Goal: Information Seeking & Learning: Learn about a topic

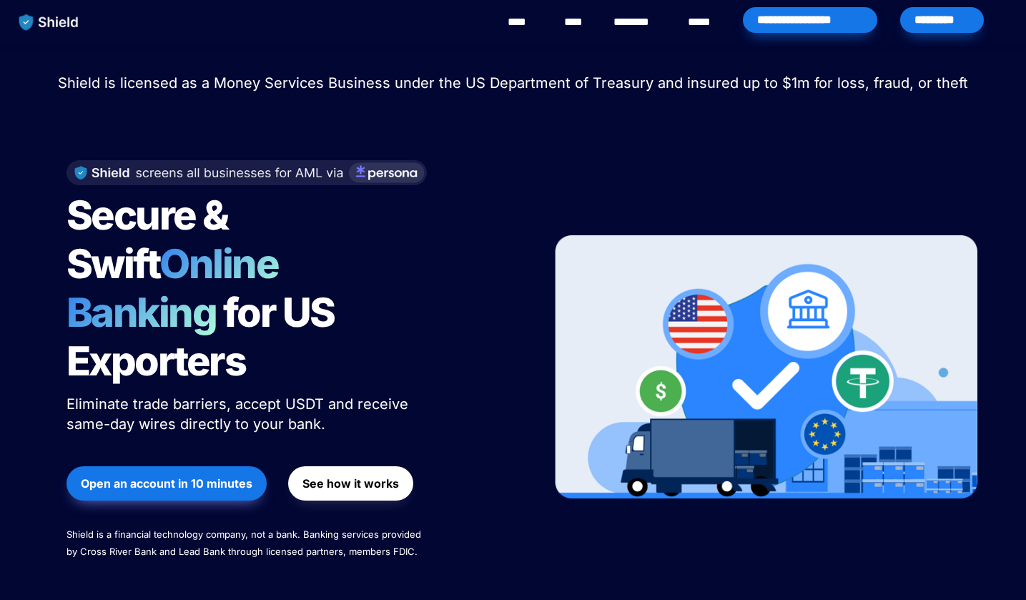
click at [294, 89] on span "Shield is licensed as a Money Services Business under the US Department of Trea…" at bounding box center [513, 82] width 910 height 17
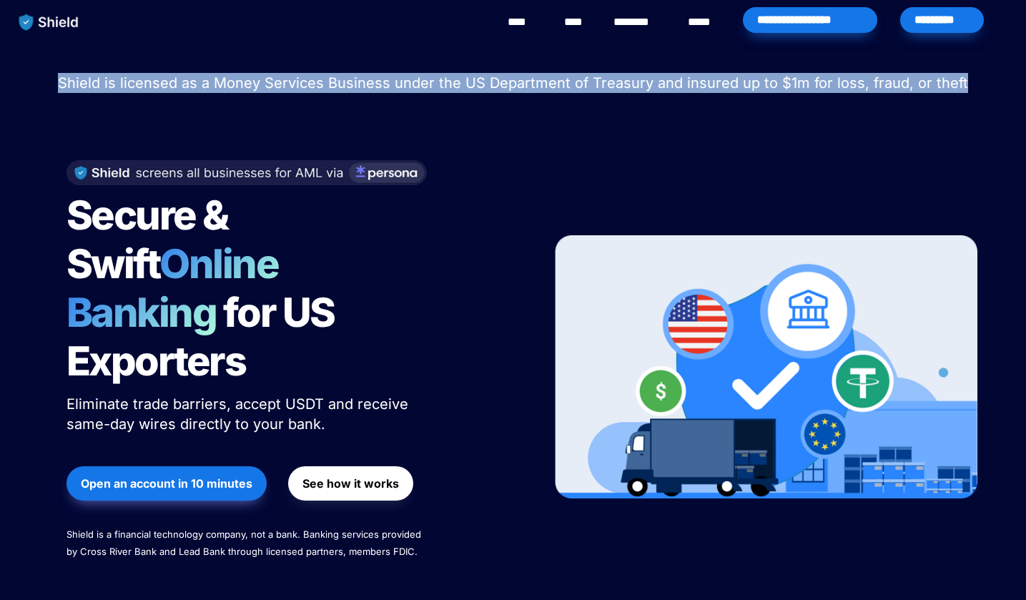
click at [294, 89] on span "Shield is licensed as a Money Services Business under the US Department of Trea…" at bounding box center [513, 82] width 910 height 17
click at [315, 130] on div at bounding box center [513, 114] width 500 height 36
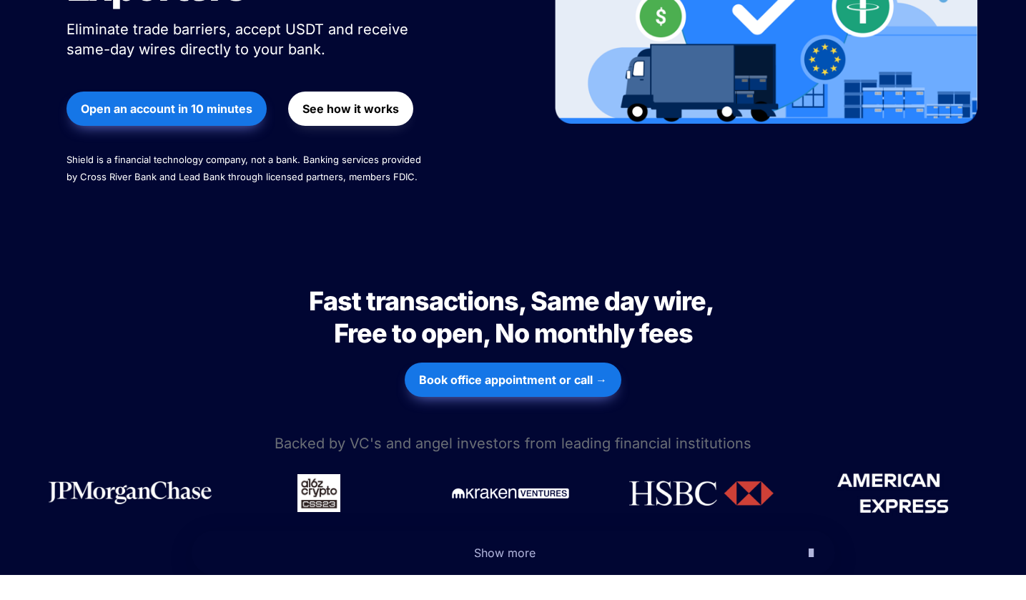
scroll to position [379, 0]
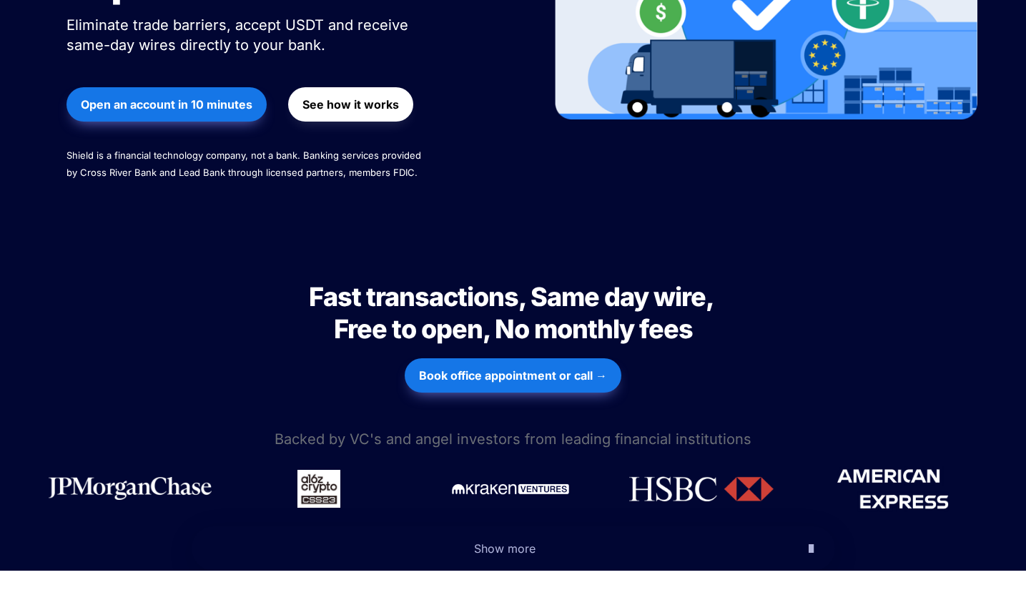
click at [357, 281] on span "Fast transactions, Same day wire, Free to open, No monthly fees" at bounding box center [513, 313] width 409 height 64
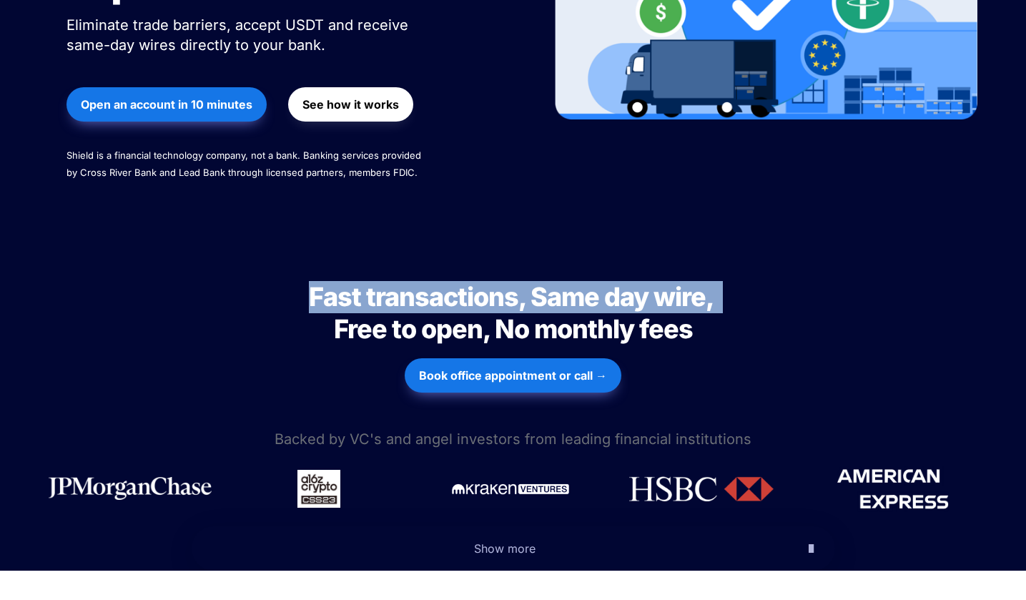
click at [357, 281] on span "Fast transactions, Same day wire, Free to open, No monthly fees" at bounding box center [513, 313] width 409 height 64
click at [362, 281] on span "Fast transactions, Same day wire, Free to open, No monthly fees" at bounding box center [513, 313] width 409 height 64
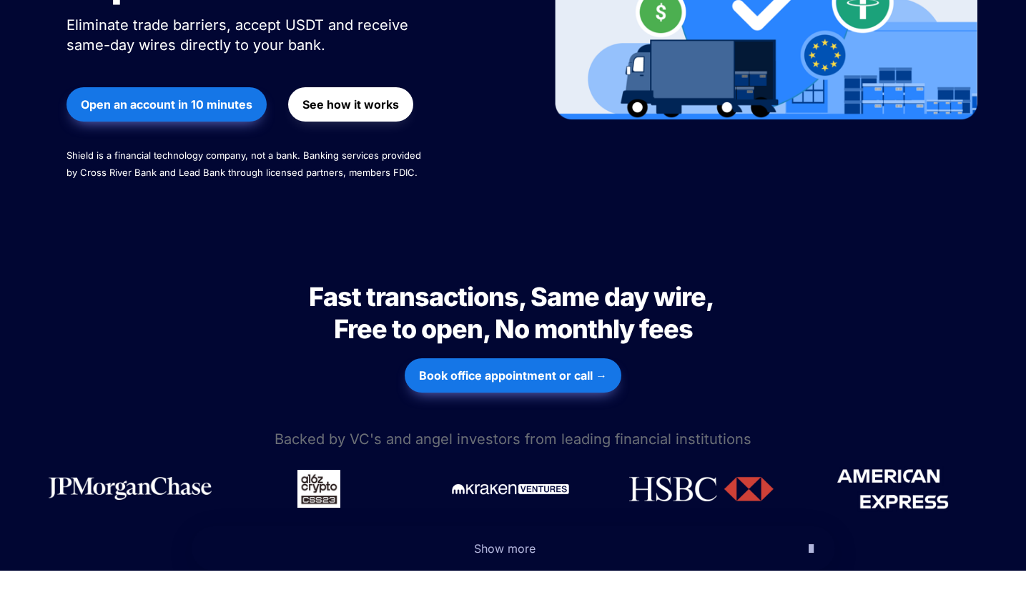
click at [362, 281] on span "Fast transactions, Same day wire, Free to open, No monthly fees" at bounding box center [513, 313] width 409 height 64
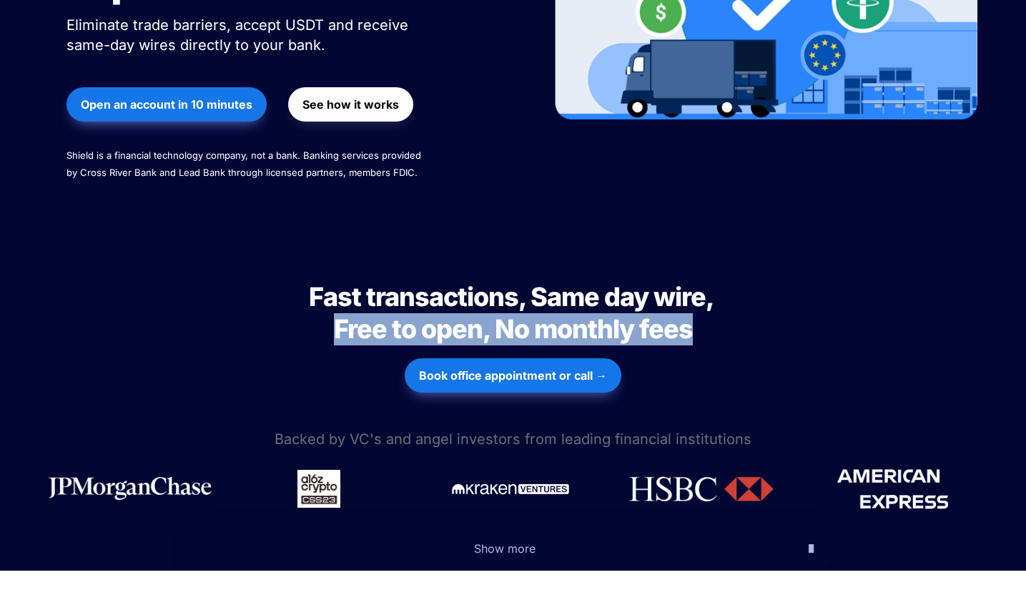
click at [342, 281] on span "Fast transactions, Same day wire, Free to open, No monthly fees" at bounding box center [513, 313] width 409 height 64
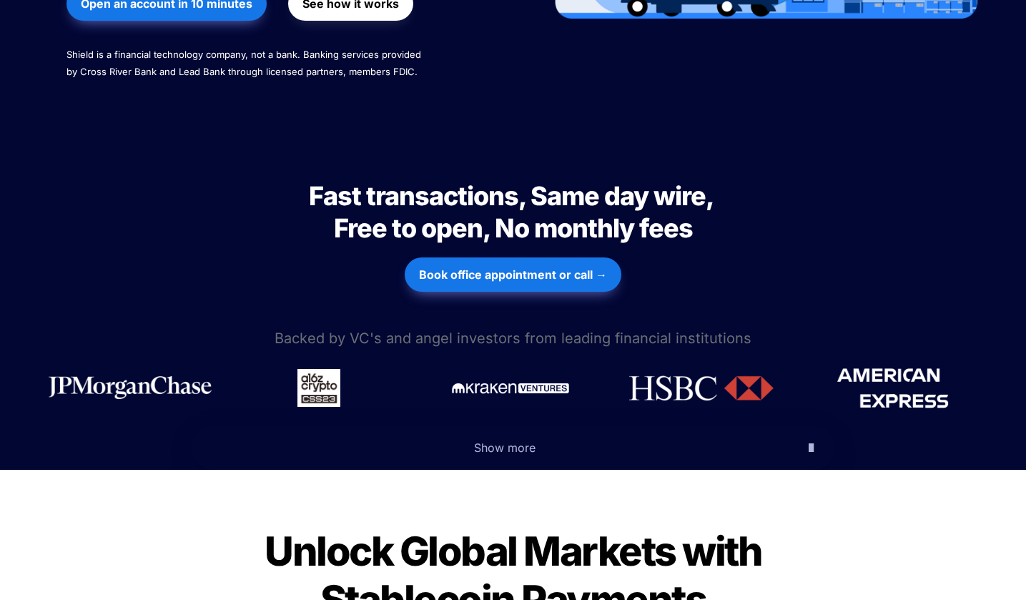
scroll to position [560, 0]
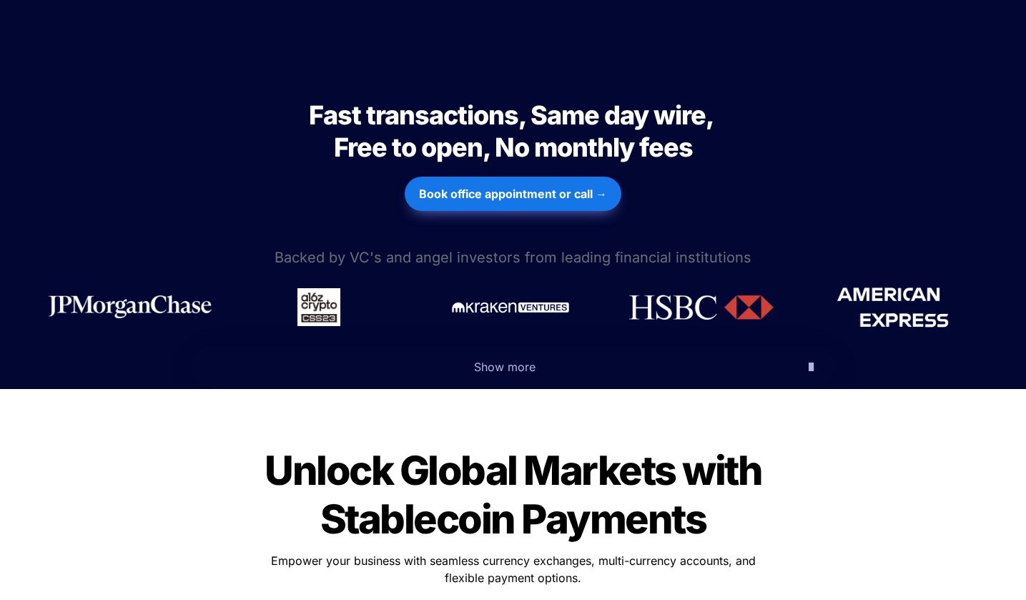
click at [362, 249] on span "Backed by VC's and angel investors from leading financial institutions" at bounding box center [512, 257] width 477 height 17
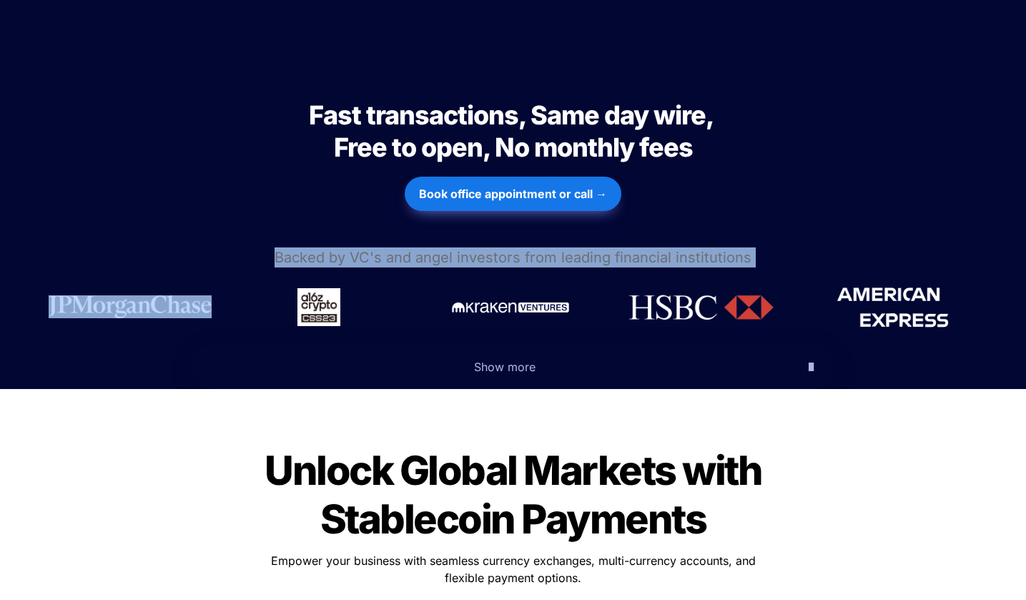
click at [362, 249] on span "Backed by VC's and angel investors from leading financial institutions" at bounding box center [512, 257] width 477 height 17
click at [406, 249] on span "Backed by VC's and angel investors from leading financial institutions" at bounding box center [512, 257] width 477 height 17
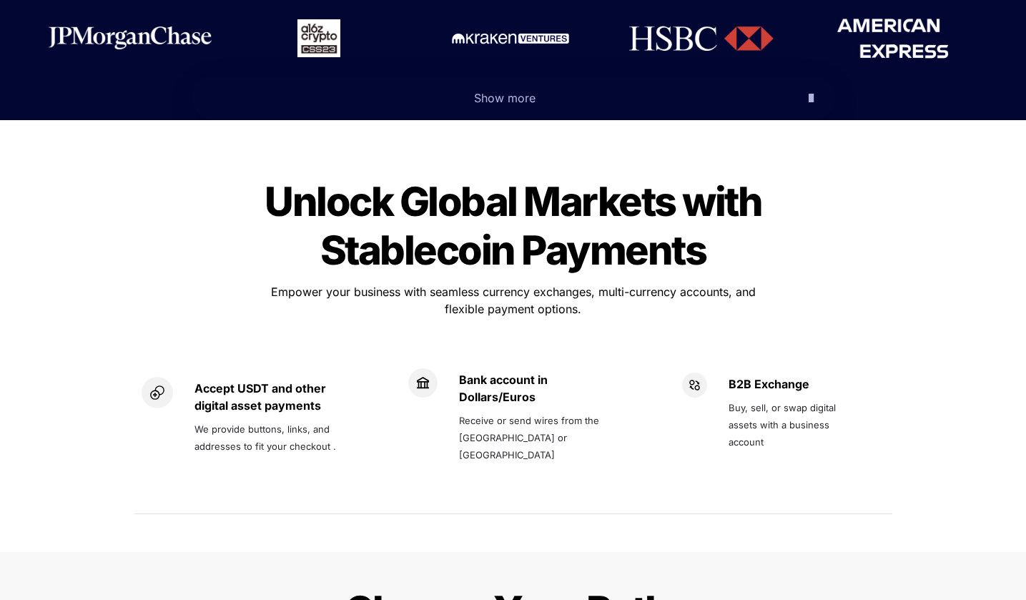
scroll to position [859, 0]
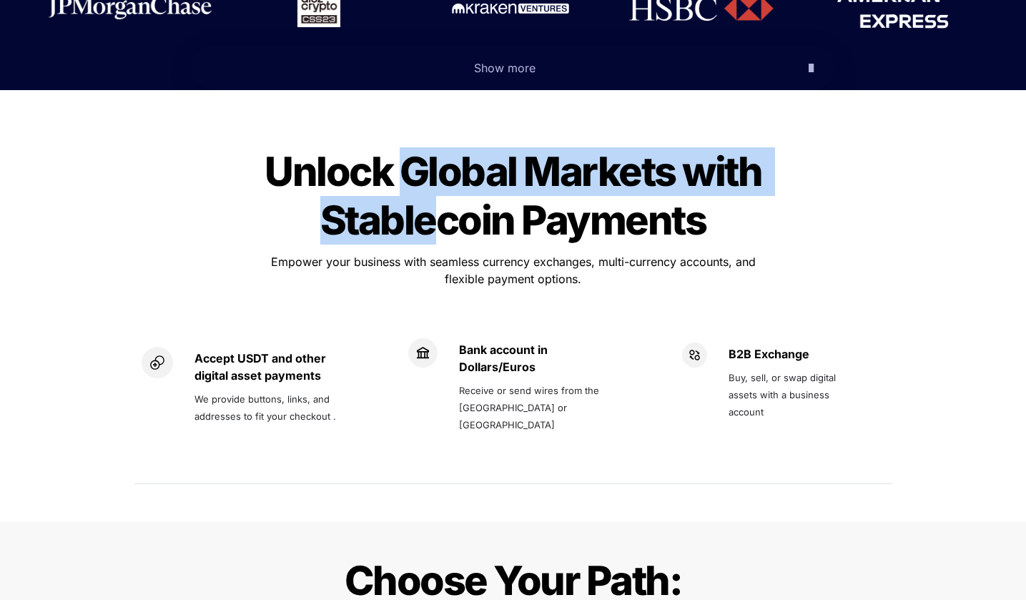
drag, startPoint x: 409, startPoint y: 115, endPoint x: 438, endPoint y: 179, distance: 70.7
click at [438, 179] on span "Unlock Global Markets with Stablecoin Payments" at bounding box center [516, 195] width 504 height 97
click at [439, 181] on span "Unlock Global Markets with Stablecoin Payments" at bounding box center [516, 195] width 504 height 97
drag, startPoint x: 450, startPoint y: 192, endPoint x: 417, endPoint y: 132, distance: 69.4
click at [417, 147] on span "Unlock Global Markets with Stablecoin Payments" at bounding box center [516, 195] width 504 height 97
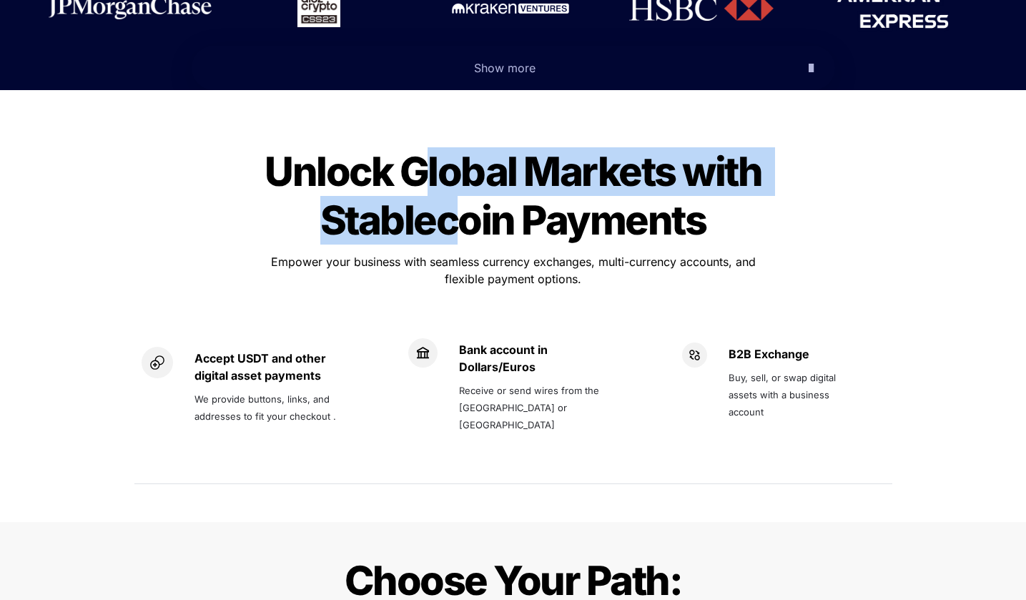
click at [416, 147] on span "Unlock Global Markets with Stablecoin Payments" at bounding box center [516, 195] width 504 height 97
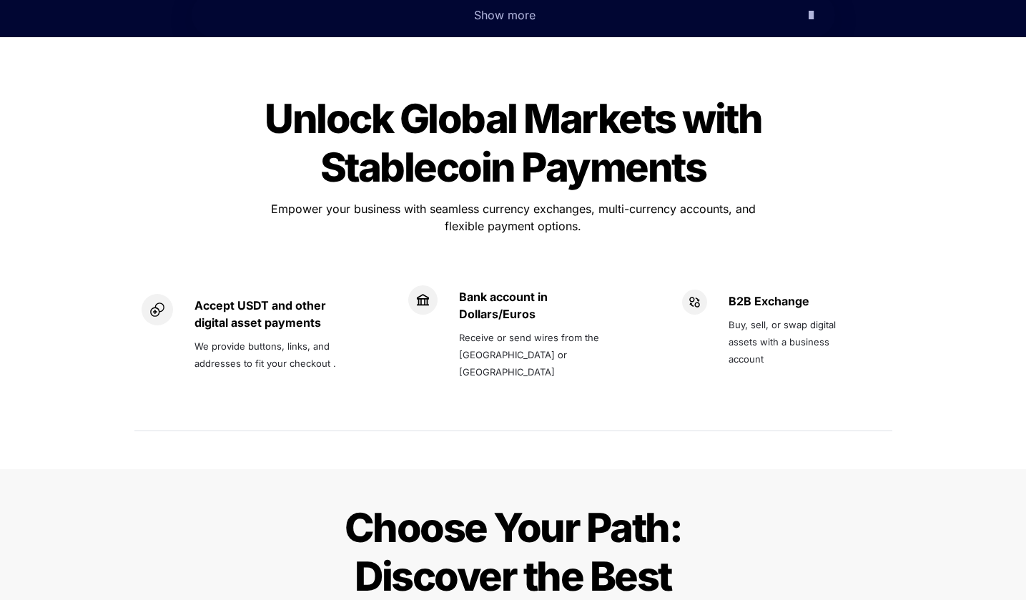
scroll to position [1049, 0]
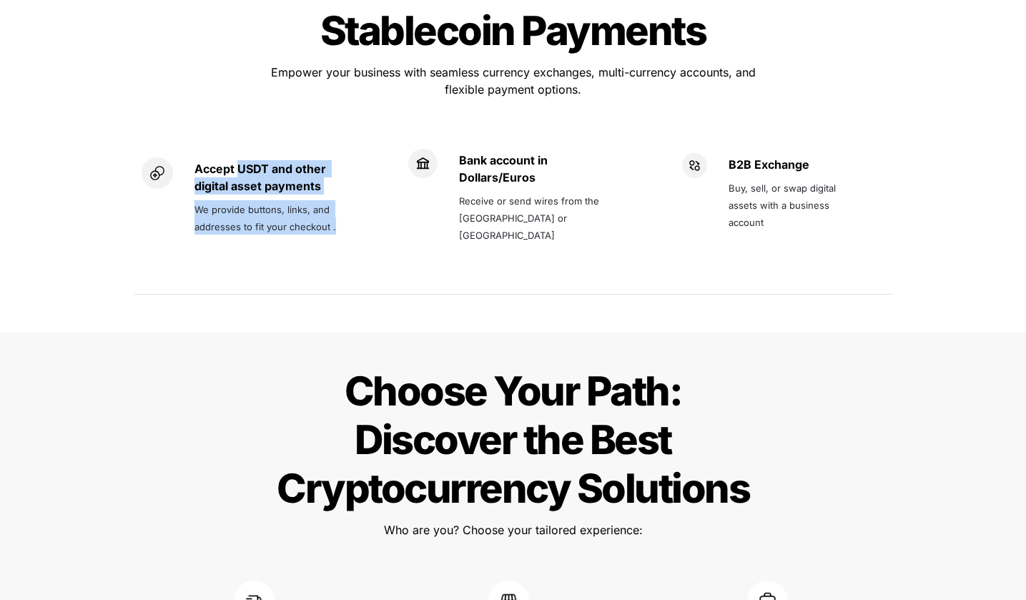
drag, startPoint x: 236, startPoint y: 124, endPoint x: 299, endPoint y: 184, distance: 87.5
click at [299, 184] on div "Accept USDT and other digital asset payments We provide buttons, links, and add…" at bounding box center [277, 197] width 167 height 80
click at [299, 197] on p "We provide buttons, links, and addresses to fit your checkout ." at bounding box center [277, 217] width 167 height 40
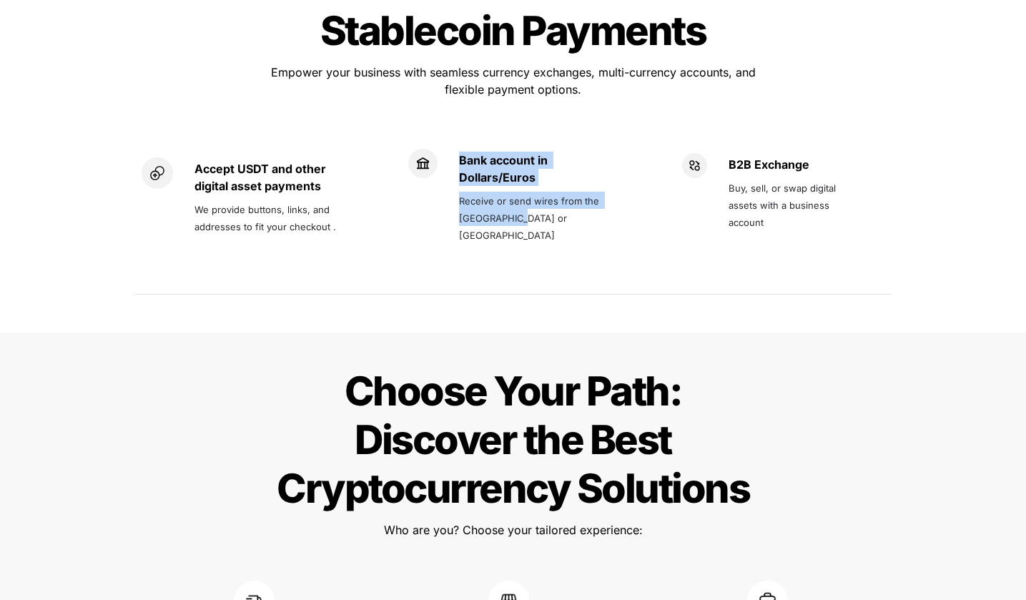
drag, startPoint x: 460, startPoint y: 122, endPoint x: 559, endPoint y: 188, distance: 119.5
click at [559, 188] on div "Bank account in Dollars/Euros Receive or send wires from the [GEOGRAPHIC_DATA] …" at bounding box center [537, 197] width 156 height 97
click at [559, 189] on p "Receive or send wires from the [GEOGRAPHIC_DATA] or [GEOGRAPHIC_DATA]" at bounding box center [537, 217] width 156 height 57
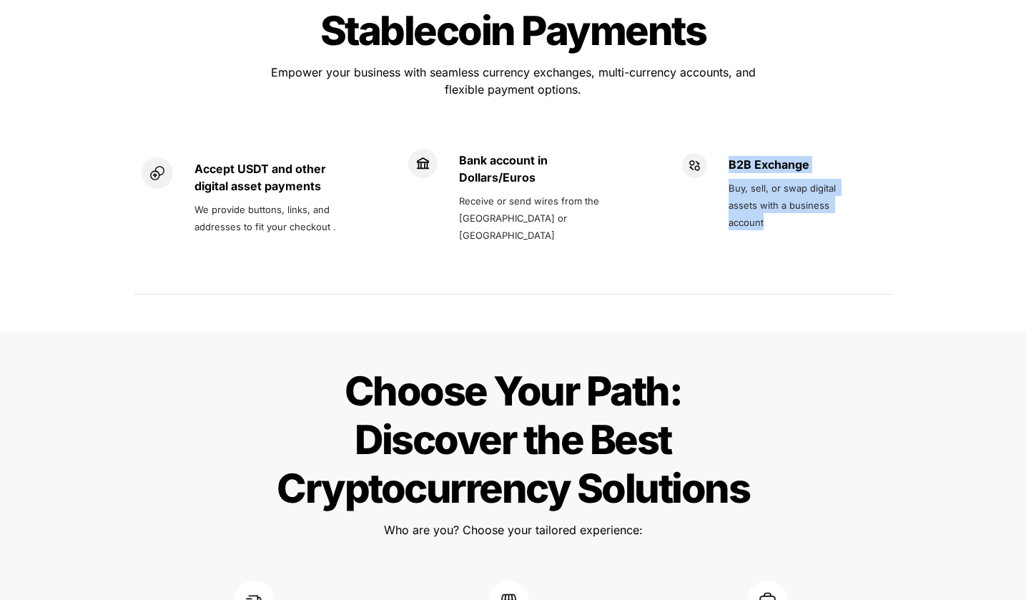
drag, startPoint x: 727, startPoint y: 114, endPoint x: 801, endPoint y: 188, distance: 105.1
click at [801, 188] on div "B2B Exchange Buy, sell, or swap digital assets with a business account" at bounding box center [772, 204] width 181 height 103
click at [801, 233] on p at bounding box center [794, 244] width 132 height 23
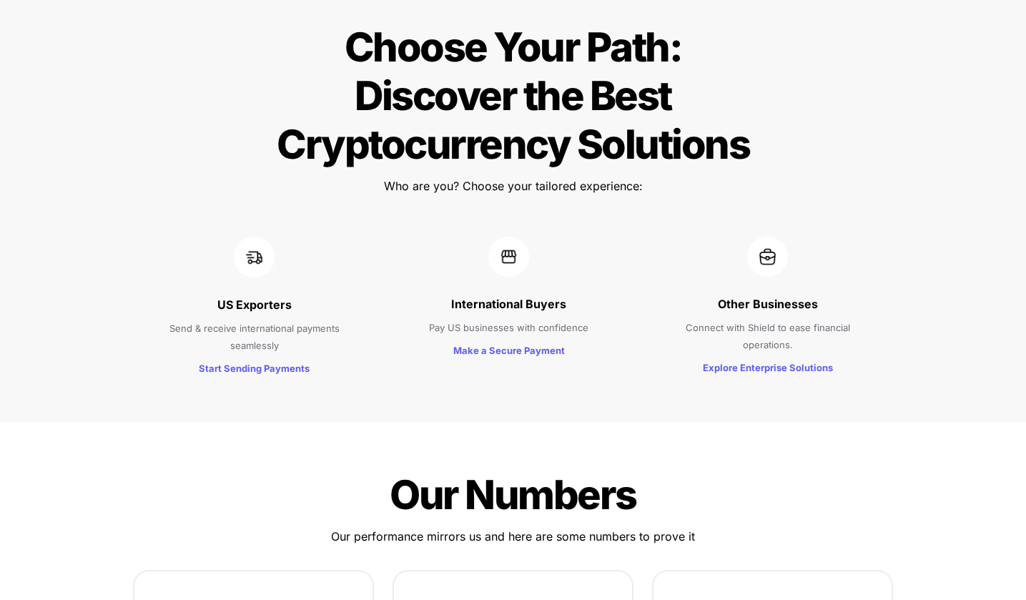
scroll to position [1393, 0]
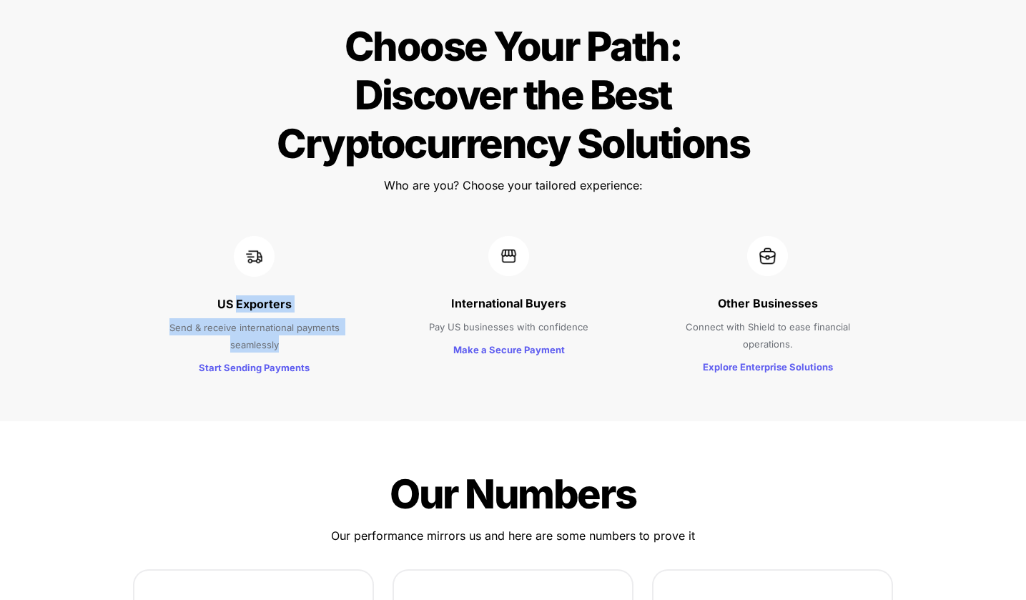
drag, startPoint x: 238, startPoint y: 260, endPoint x: 278, endPoint y: 299, distance: 55.6
click at [278, 299] on div "US Exporters Send & receive international payments seamlessly Start Sending Pay…" at bounding box center [254, 307] width 237 height 171
click at [278, 322] on span "Send & receive international payments seamlessly" at bounding box center [255, 336] width 173 height 29
click at [277, 362] on strong "Start Sending Payments" at bounding box center [254, 367] width 111 height 11
click at [489, 321] on span "Pay US businesses with confidence" at bounding box center [508, 326] width 159 height 11
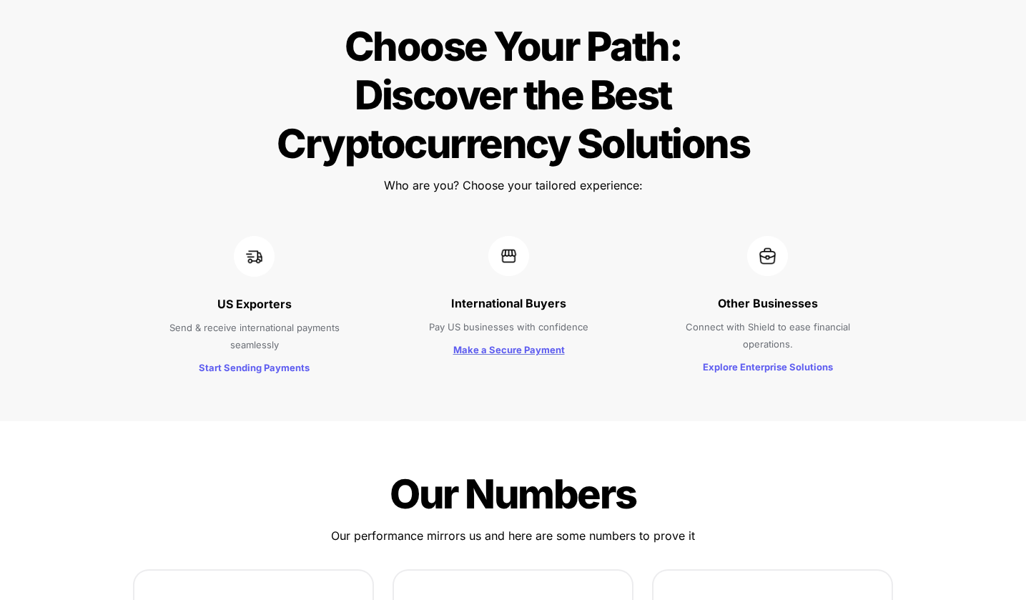
click at [500, 344] on strong "Make a Secure Payment" at bounding box center [509, 349] width 112 height 11
click at [527, 321] on span "Pay US businesses with confidence" at bounding box center [508, 326] width 159 height 11
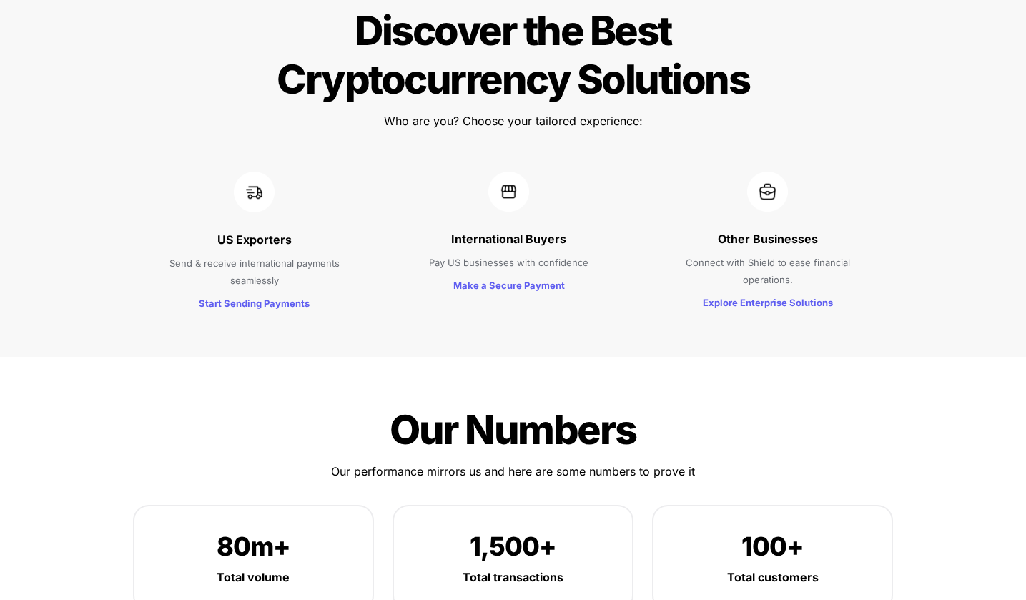
scroll to position [1460, 0]
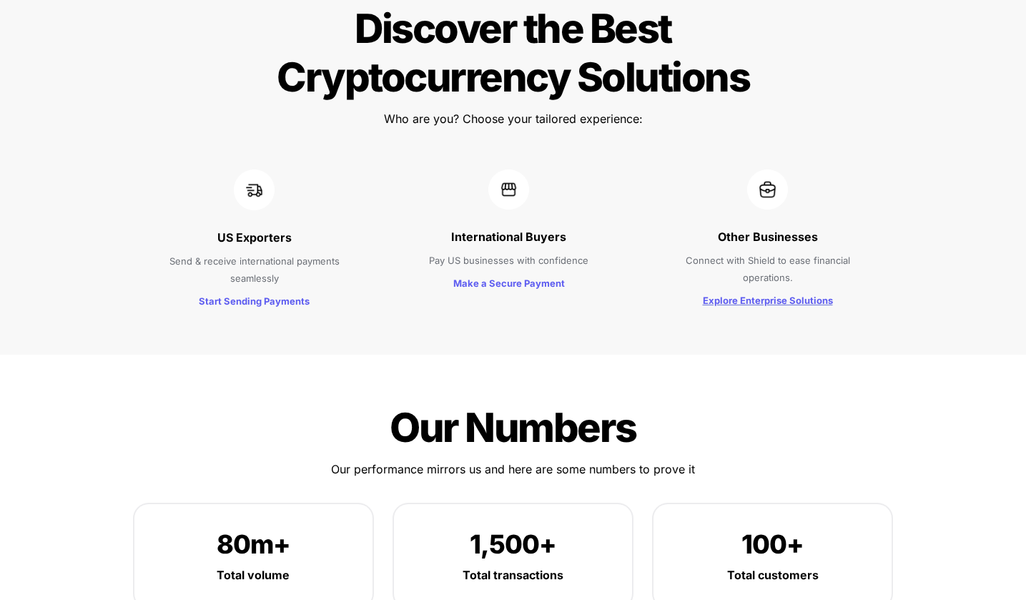
click at [746, 294] on strong "Explore Enterprise Solutions" at bounding box center [768, 299] width 130 height 11
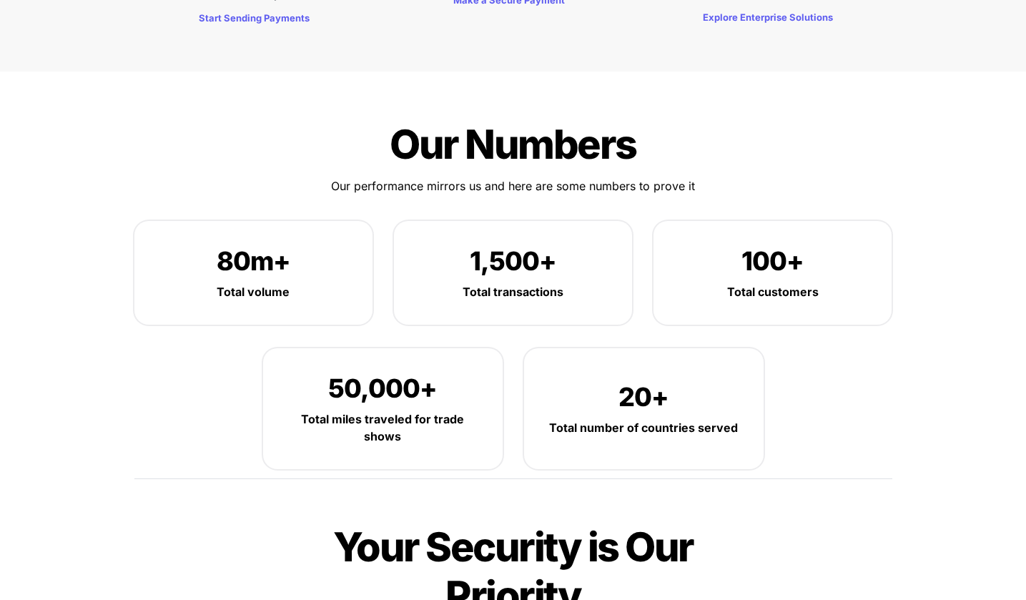
scroll to position [1770, 0]
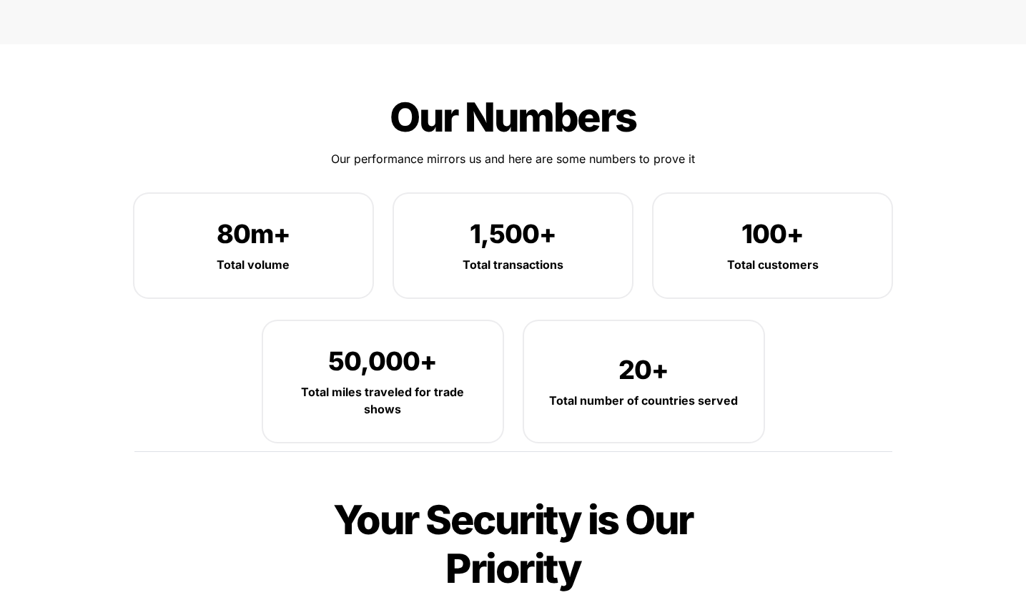
click at [370, 152] on span "Our performance mirrors us and here are some numbers to prove it" at bounding box center [513, 159] width 364 height 14
click at [325, 215] on p "80m+" at bounding box center [253, 234] width 195 height 38
click at [279, 218] on span "80m+" at bounding box center [254, 233] width 74 height 31
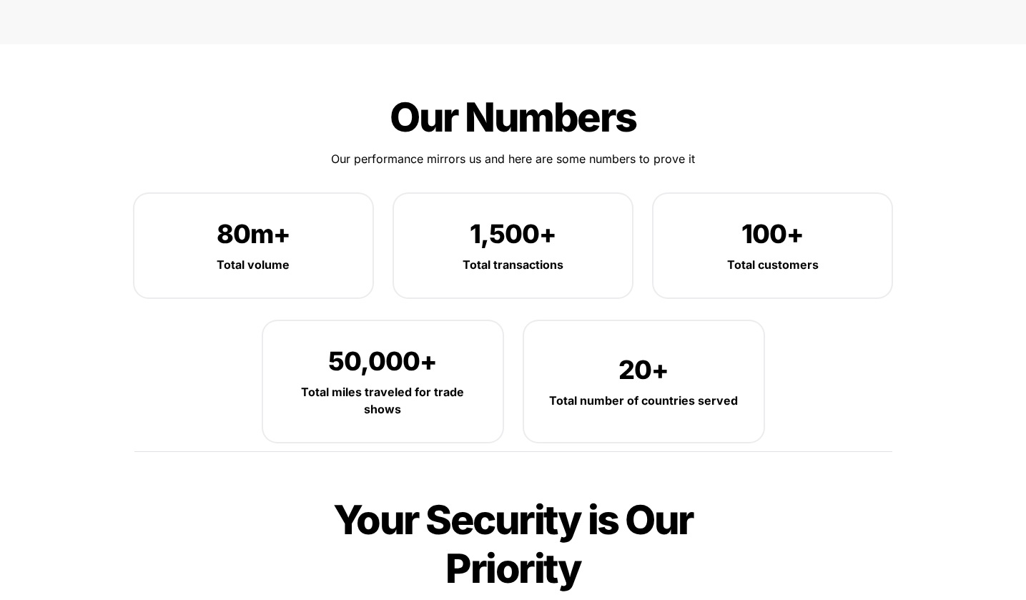
click at [279, 218] on span "80m+" at bounding box center [254, 233] width 74 height 31
click at [403, 223] on div "1,500+ Total transactions" at bounding box center [513, 246] width 238 height 104
click at [497, 218] on span "1,500+" at bounding box center [513, 233] width 86 height 31
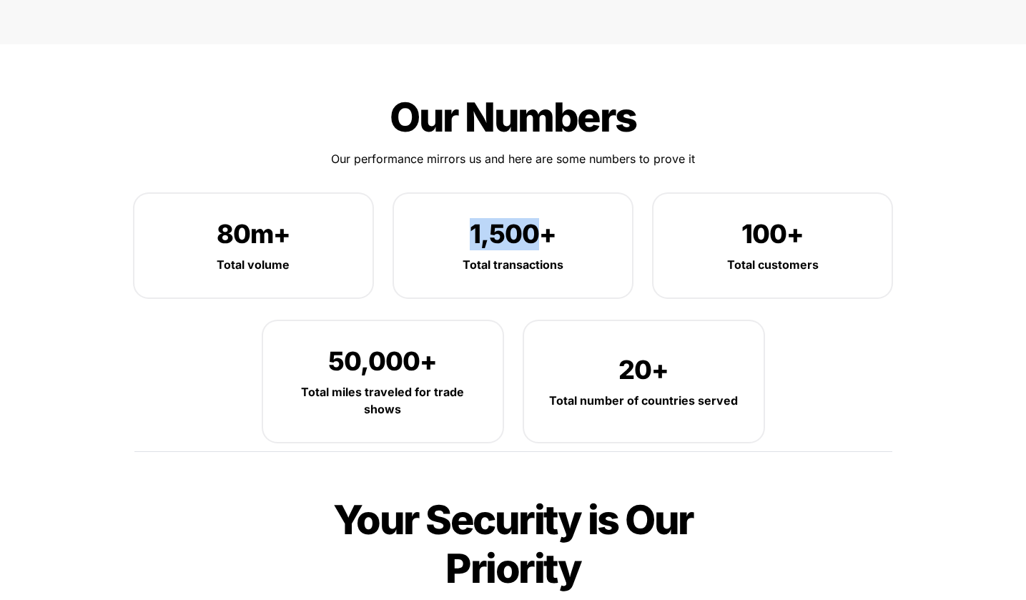
click at [497, 218] on span "1,500+" at bounding box center [513, 233] width 86 height 31
click at [505, 253] on p "Total transactions" at bounding box center [512, 264] width 195 height 23
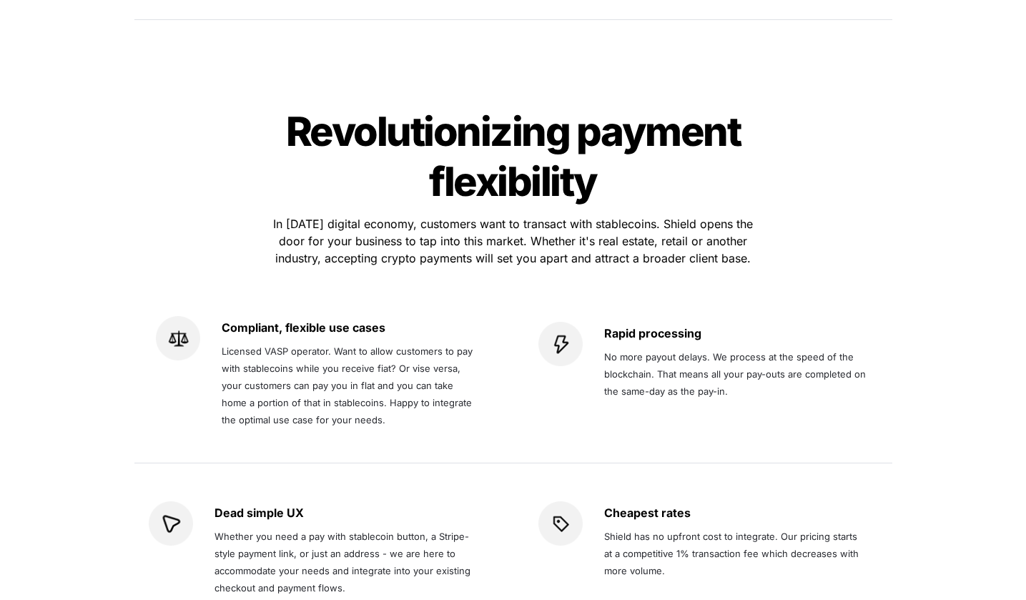
scroll to position [2693, 0]
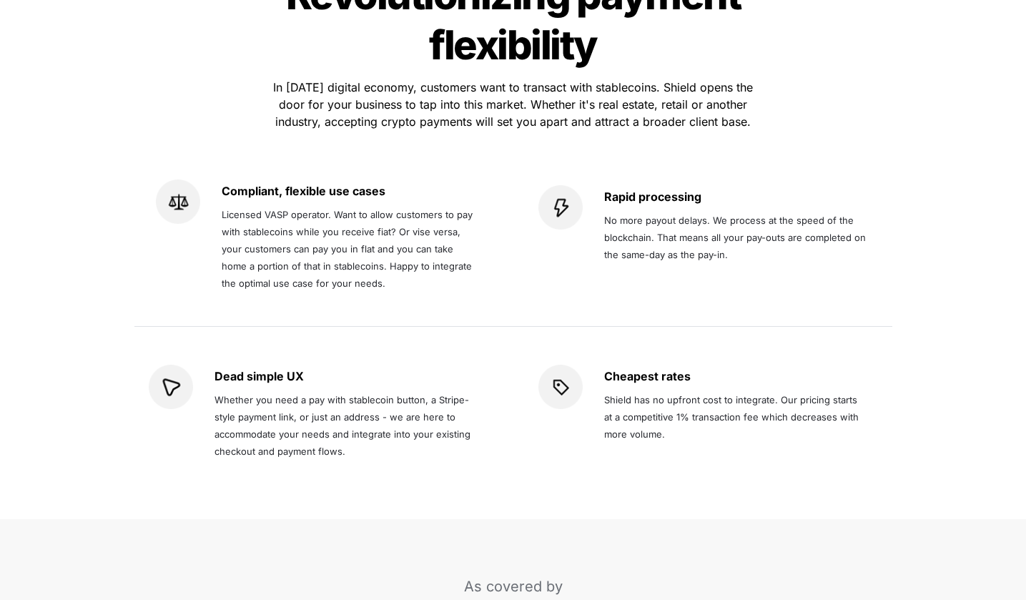
click at [269, 209] on span "Licensed VASP operator. Want to allow customers to pay with stablecoins while y…" at bounding box center [349, 249] width 254 height 80
click at [321, 209] on span "Licensed VASP operator. Want to allow customers to pay with stablecoins while y…" at bounding box center [349, 249] width 254 height 80
drag, startPoint x: 326, startPoint y: 164, endPoint x: 222, endPoint y: 164, distance: 103.6
click at [222, 209] on span "Licensed VASP operator. Want to allow customers to pay with stablecoins while y…" at bounding box center [349, 249] width 254 height 80
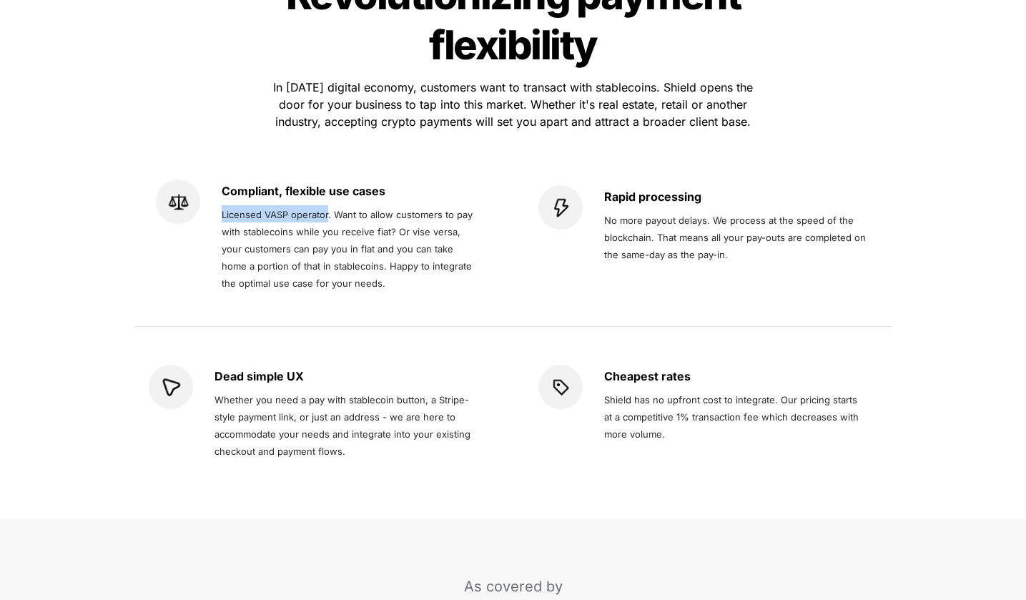
copy span "Licensed VASP operator"
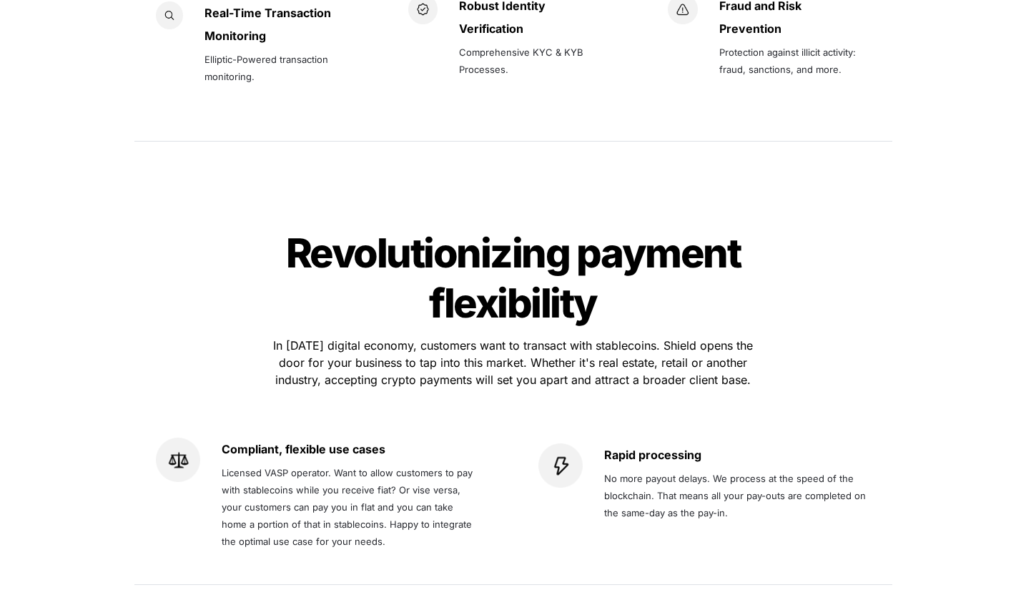
click at [710, 208] on div "Revolutionizing payment flexibility Revolutionizing payment flexibility In [DAT…" at bounding box center [513, 485] width 786 height 555
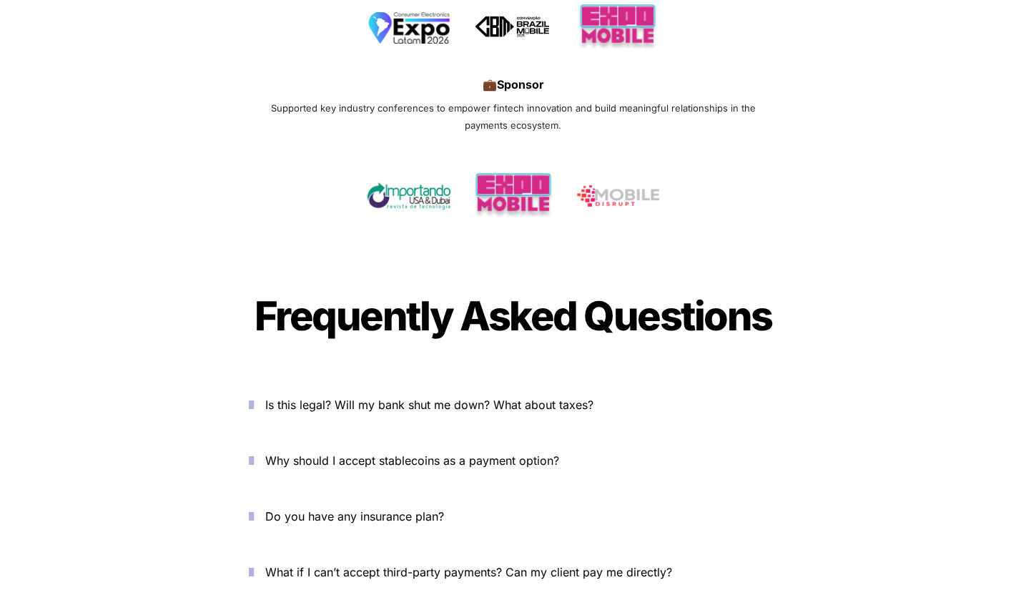
scroll to position [4906, 0]
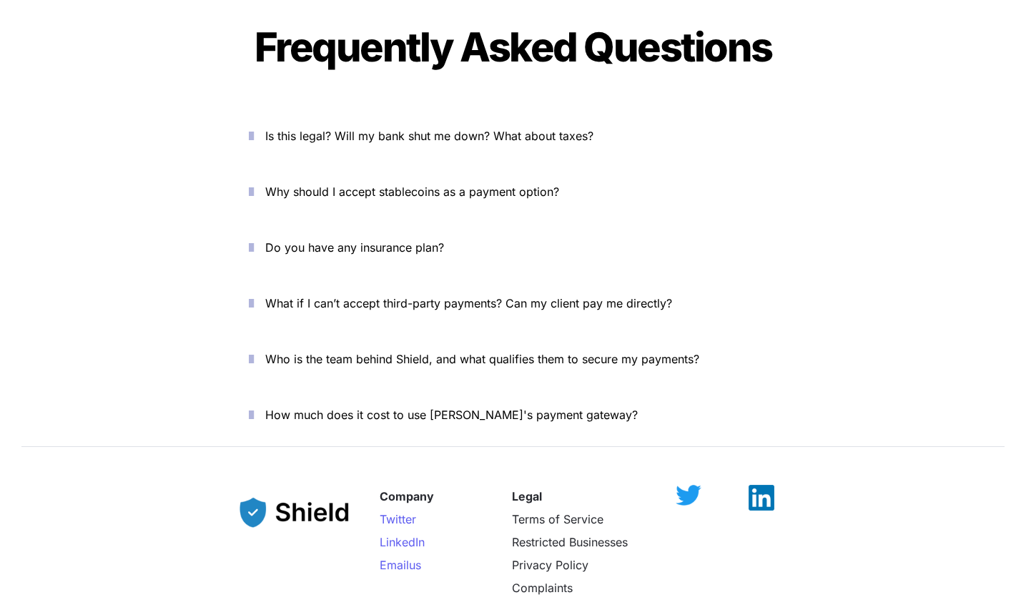
click at [338, 129] on span "Is this legal? Will my bank shut me down? What about taxes?" at bounding box center [429, 136] width 328 height 14
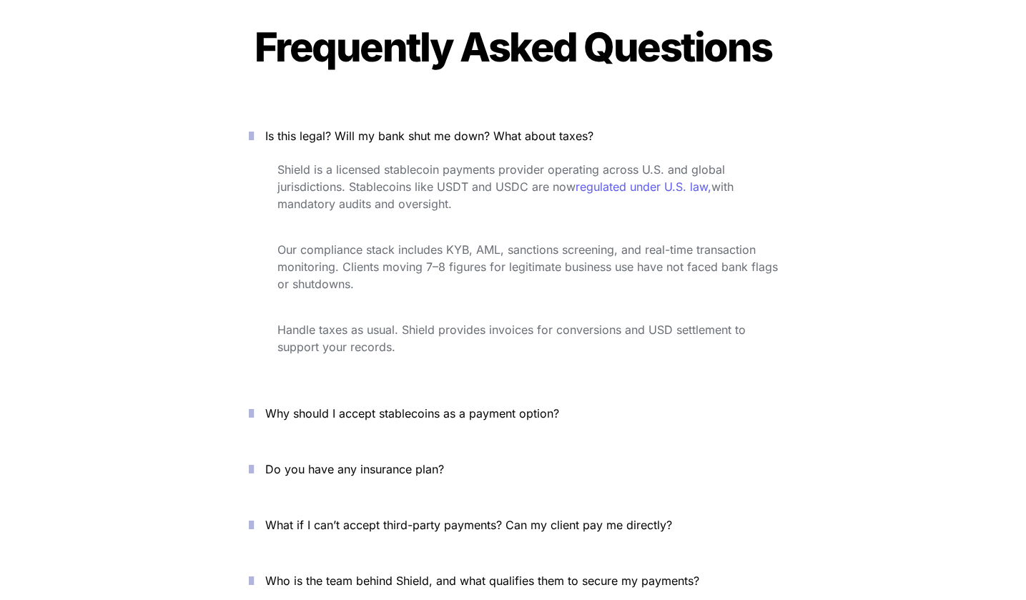
click at [254, 127] on icon "button" at bounding box center [251, 135] width 5 height 17
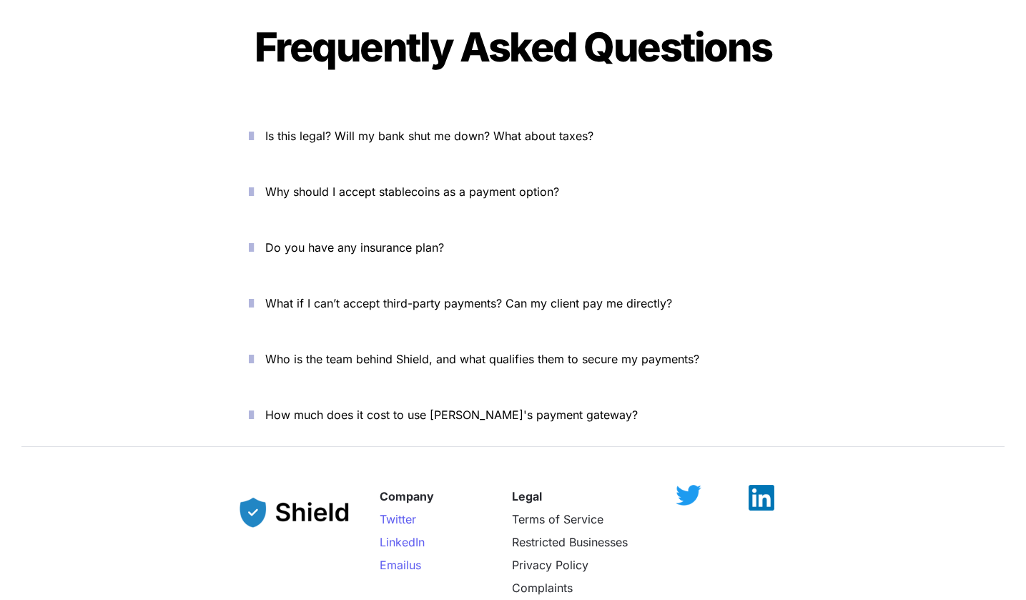
click at [257, 169] on button "Why should I accept stablecoins as a payment option?" at bounding box center [513, 191] width 572 height 44
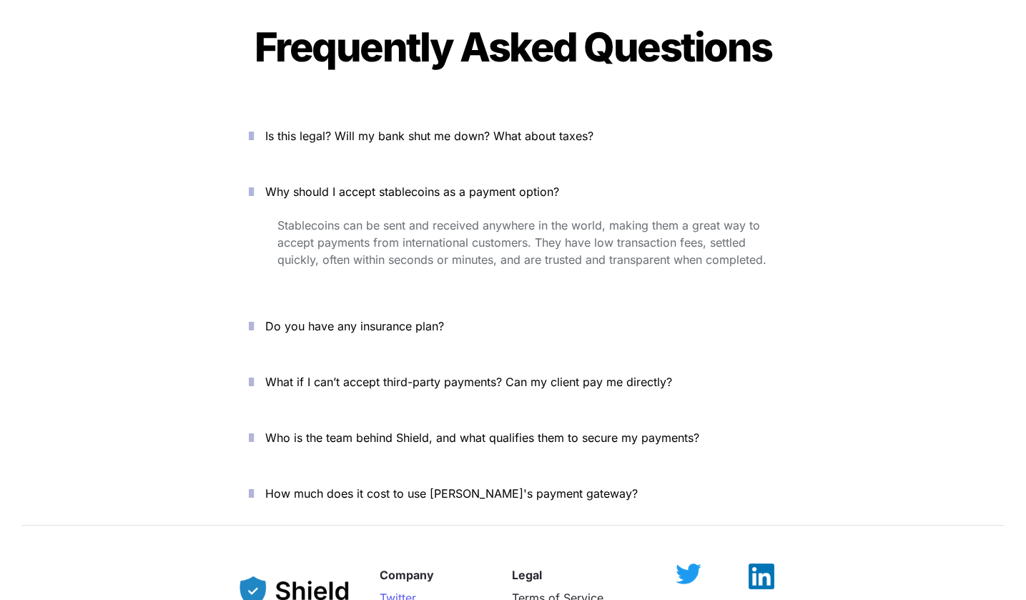
click at [254, 183] on icon "button" at bounding box center [251, 191] width 5 height 17
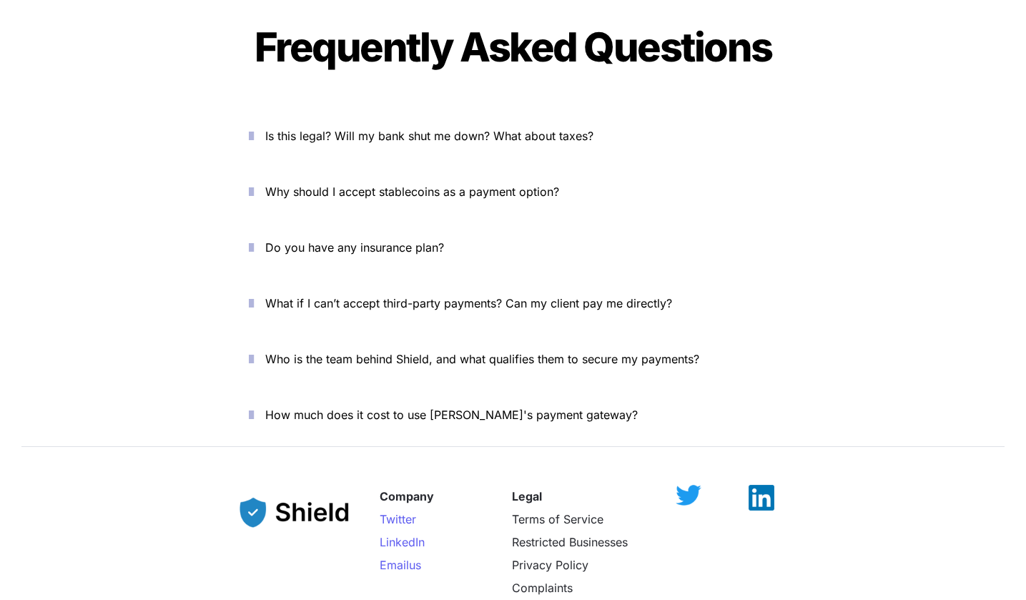
click at [254, 183] on icon "button" at bounding box center [251, 191] width 5 height 17
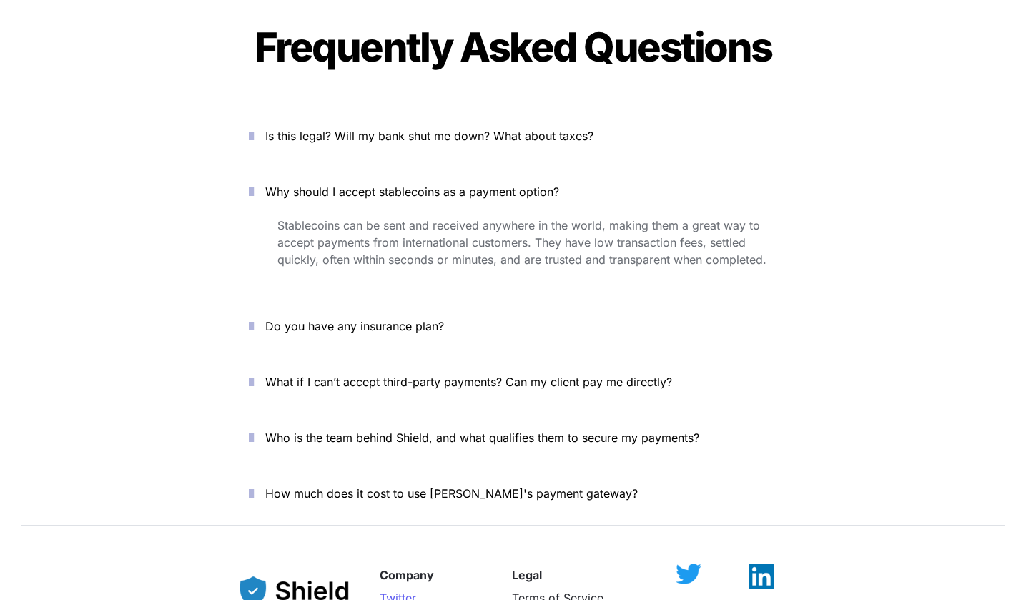
click at [254, 183] on icon "button" at bounding box center [251, 191] width 5 height 17
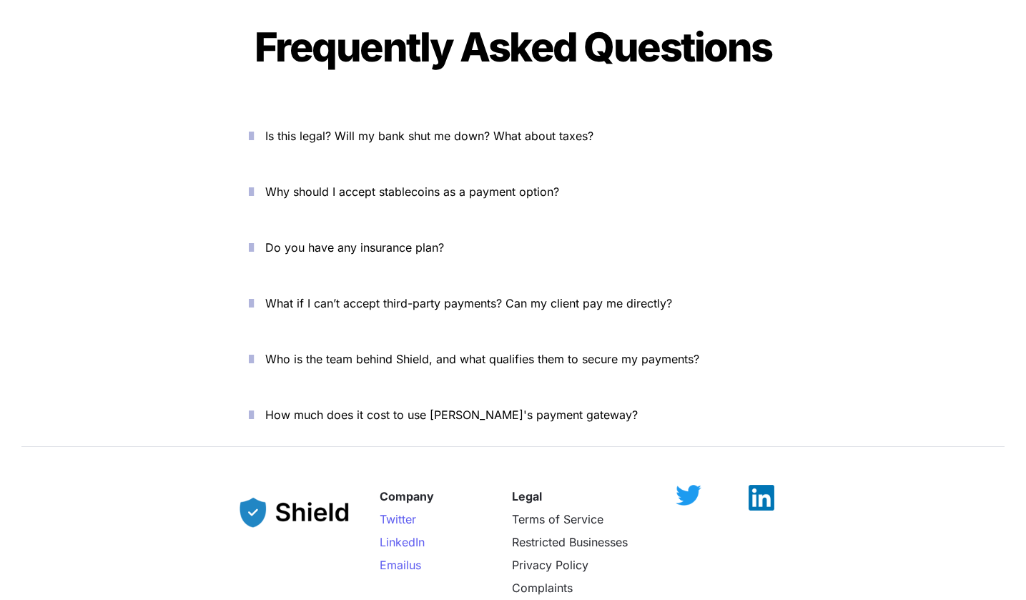
scroll to position [4961, 0]
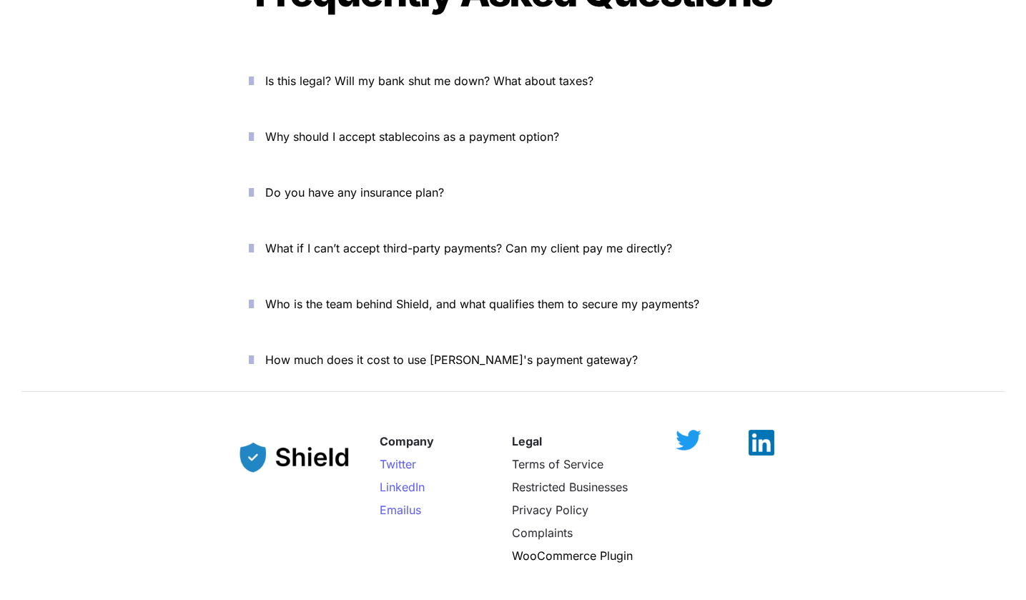
click at [254, 184] on icon "button" at bounding box center [251, 192] width 5 height 17
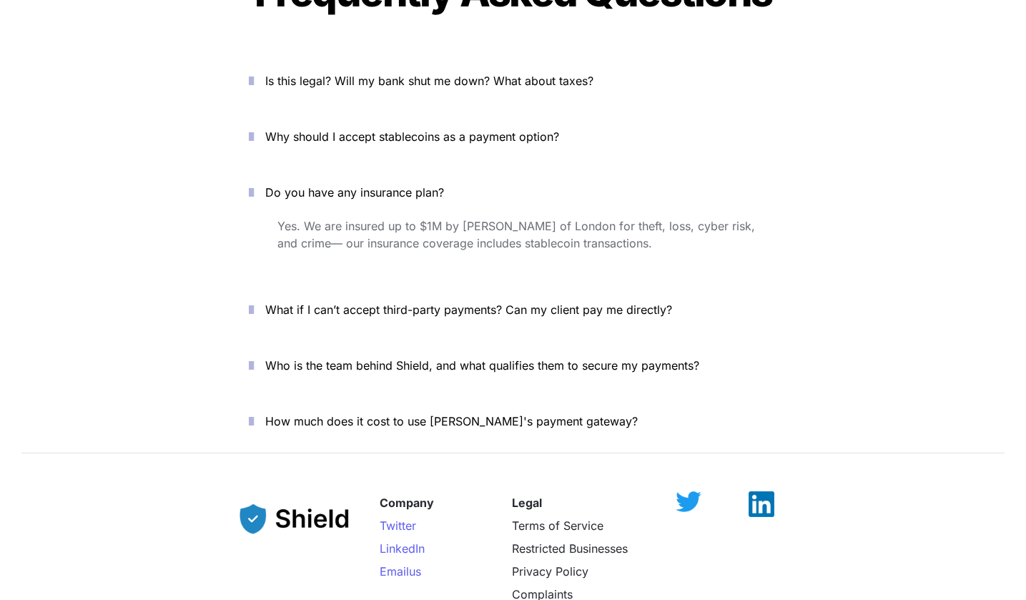
click at [254, 184] on icon "button" at bounding box center [251, 192] width 5 height 17
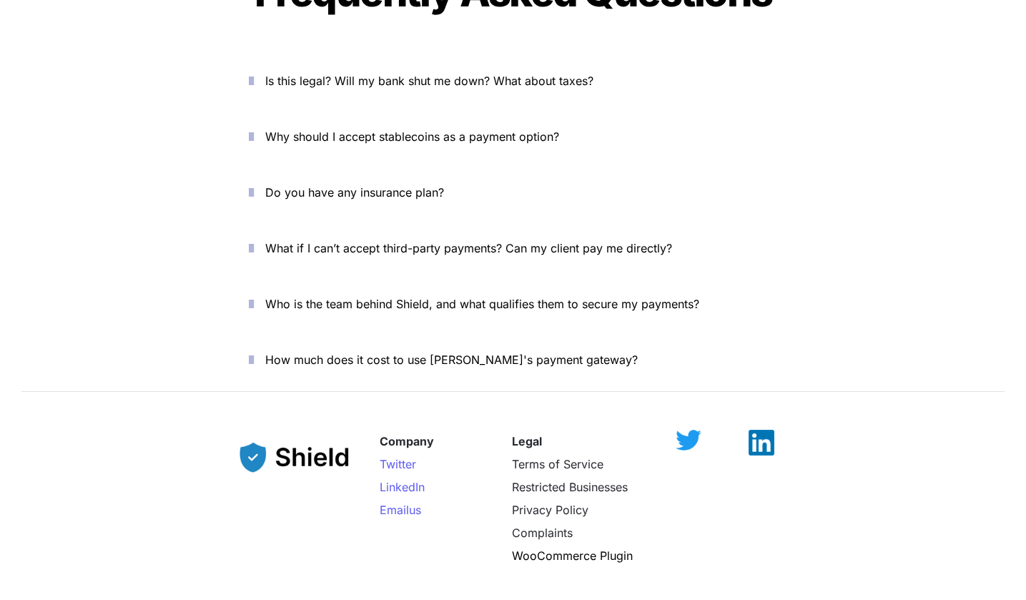
click at [252, 239] on icon "button" at bounding box center [251, 247] width 5 height 17
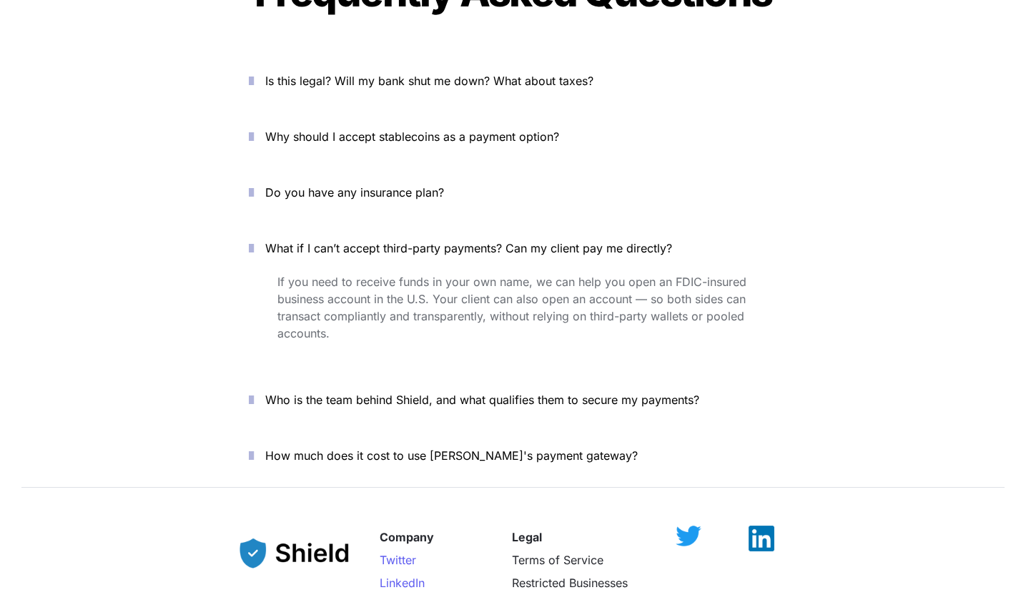
click at [252, 239] on icon "button" at bounding box center [251, 247] width 5 height 17
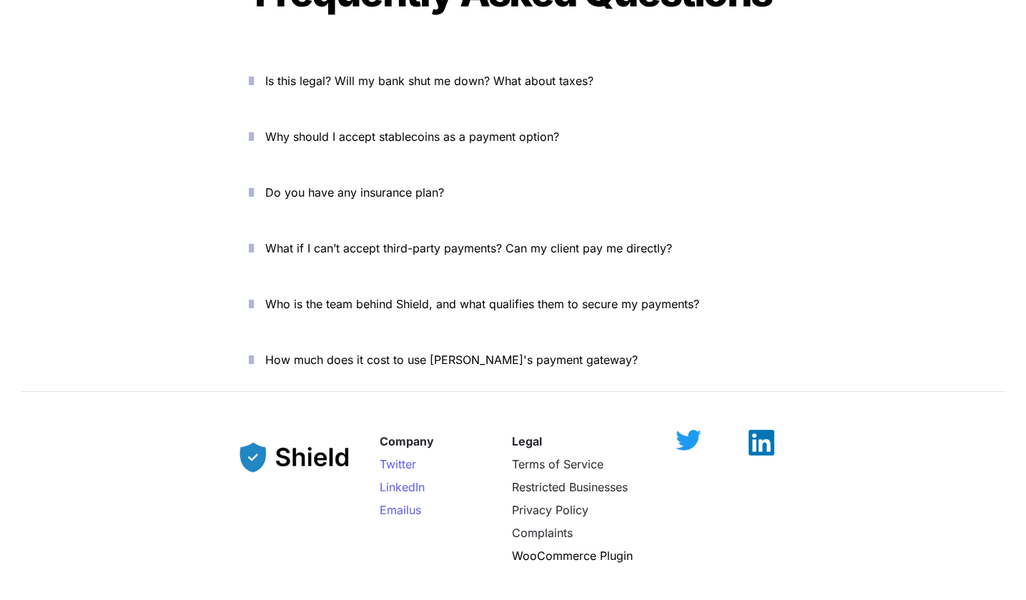
click at [254, 295] on icon "button" at bounding box center [251, 303] width 5 height 17
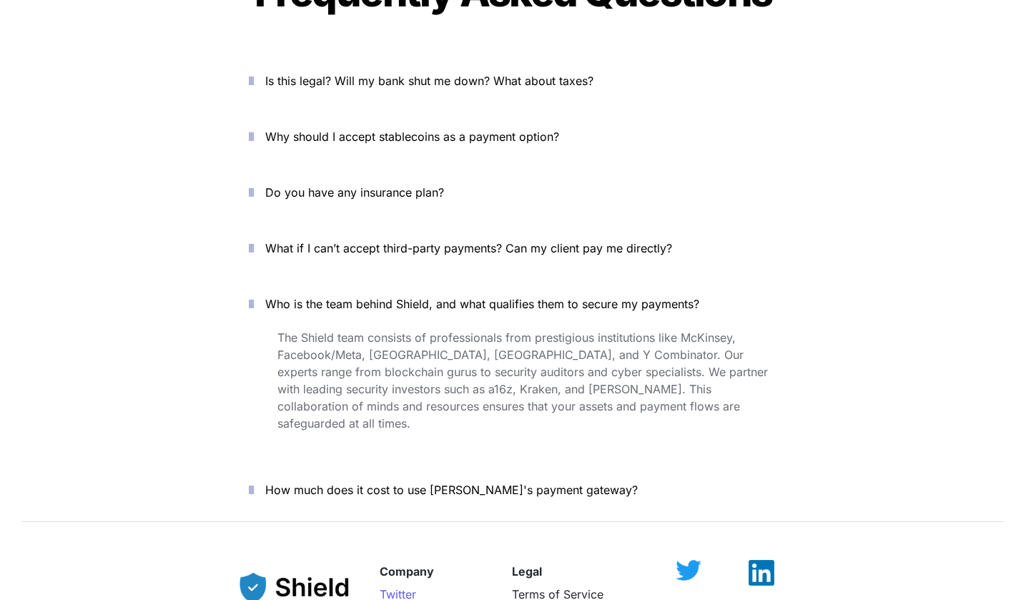
click at [254, 295] on icon "button" at bounding box center [251, 303] width 5 height 17
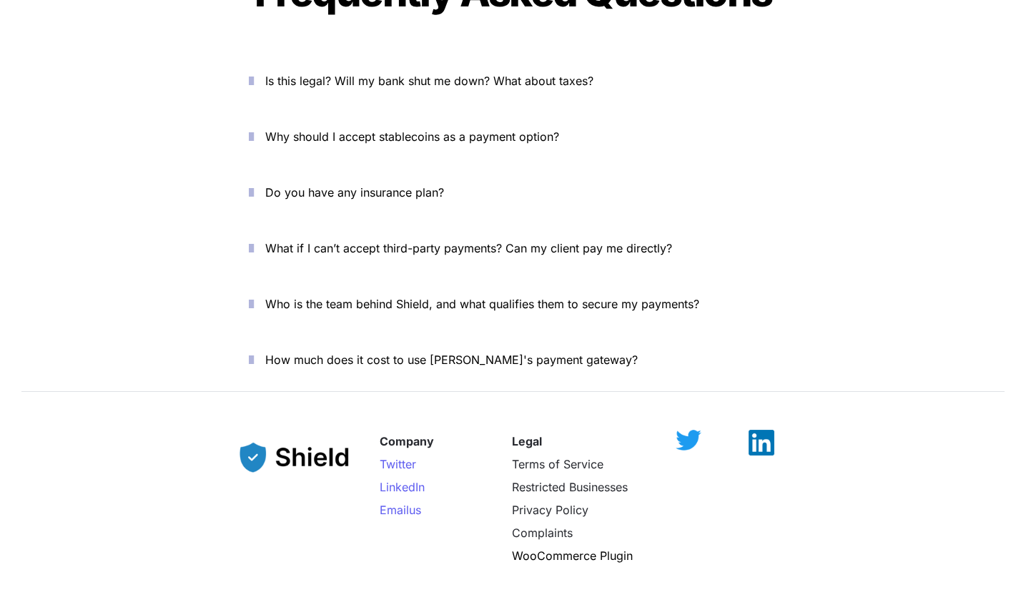
scroll to position [4991, 0]
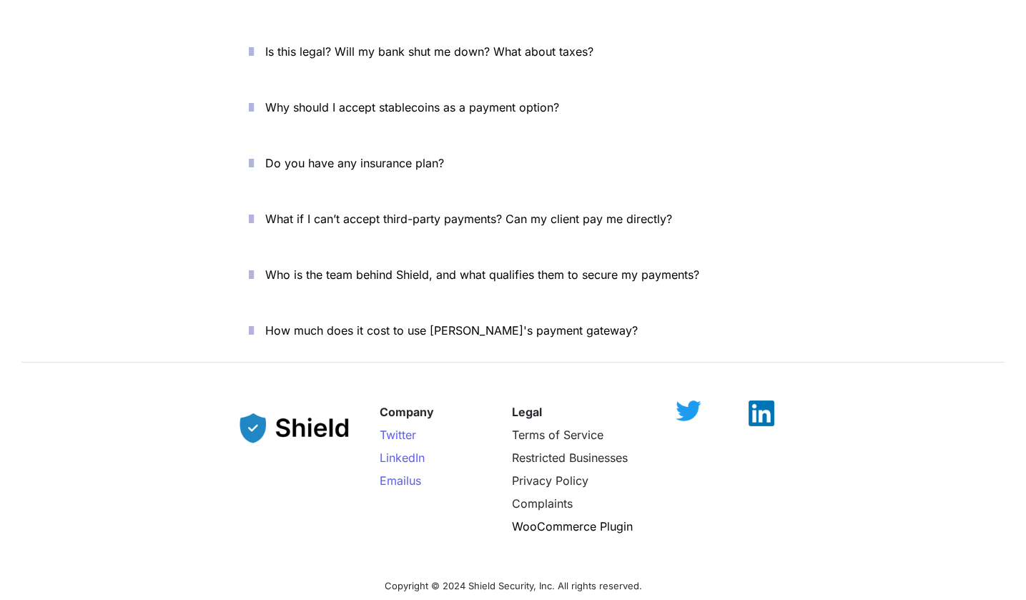
click at [254, 322] on icon "button" at bounding box center [251, 330] width 5 height 17
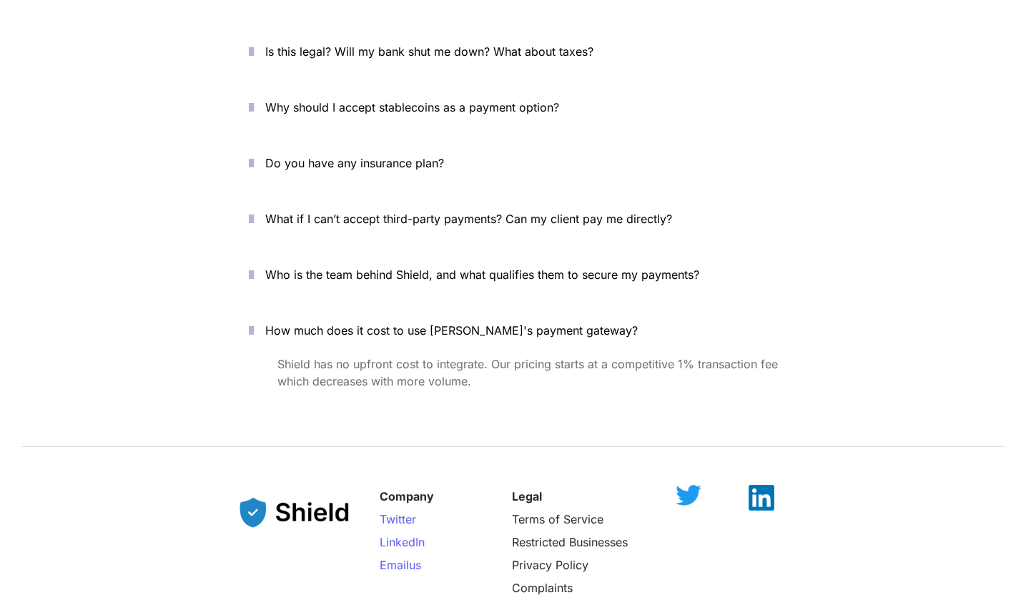
click at [254, 322] on icon "button" at bounding box center [251, 330] width 5 height 17
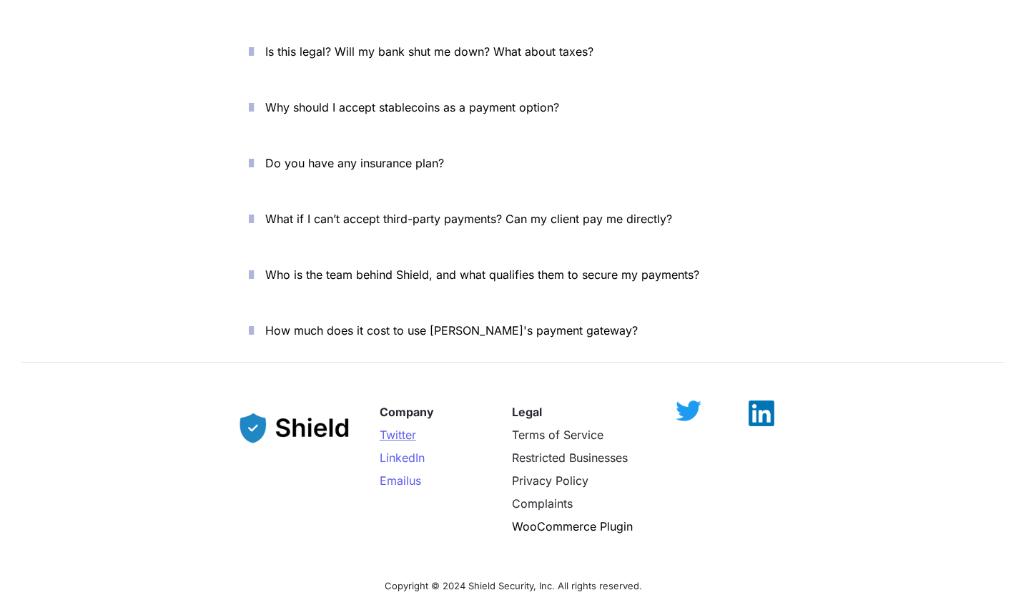
click at [402, 427] on span "Twitter" at bounding box center [398, 434] width 36 height 14
